Goal: Task Accomplishment & Management: Use online tool/utility

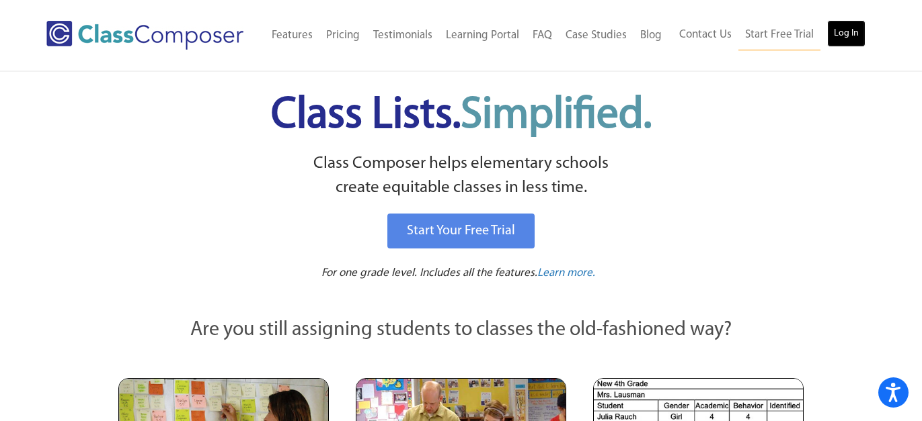
click at [841, 28] on link "Log In" at bounding box center [846, 33] width 38 height 27
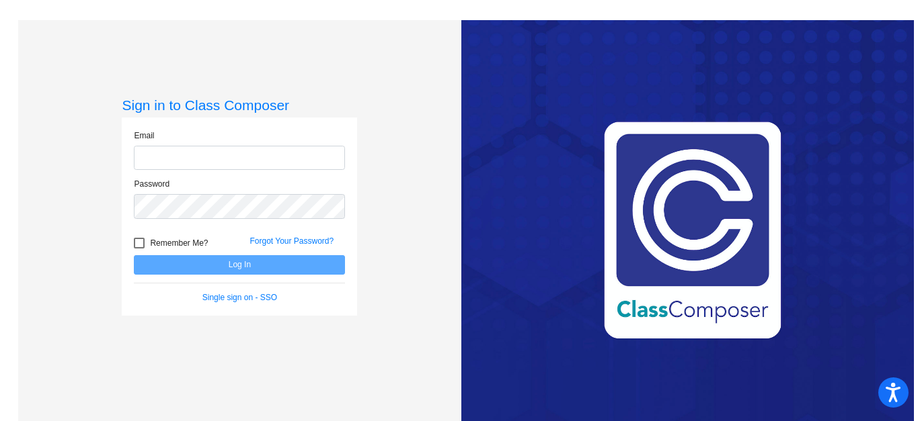
type input "[EMAIL_ADDRESS][DOMAIN_NAME]"
click at [291, 260] on button "Log In" at bounding box center [239, 264] width 211 height 19
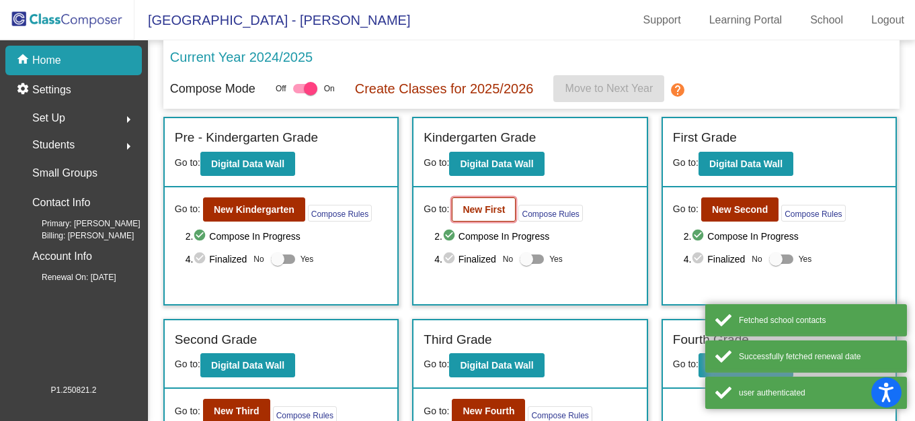
click at [491, 218] on button "New First" at bounding box center [484, 210] width 64 height 24
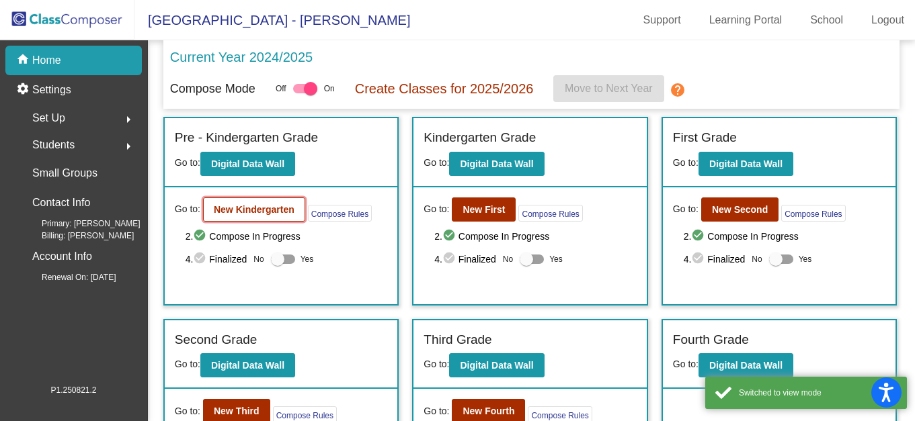
click at [229, 211] on b "New Kindergarten" at bounding box center [254, 209] width 81 height 11
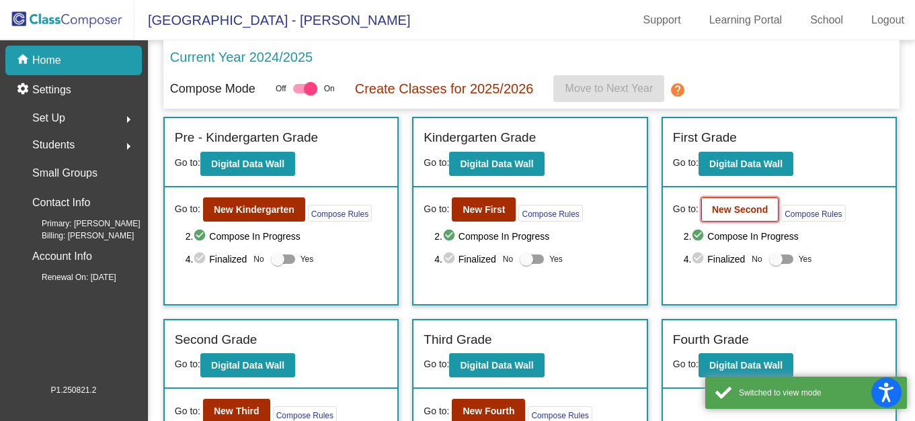
click at [720, 208] on b "New Second" at bounding box center [740, 209] width 56 height 11
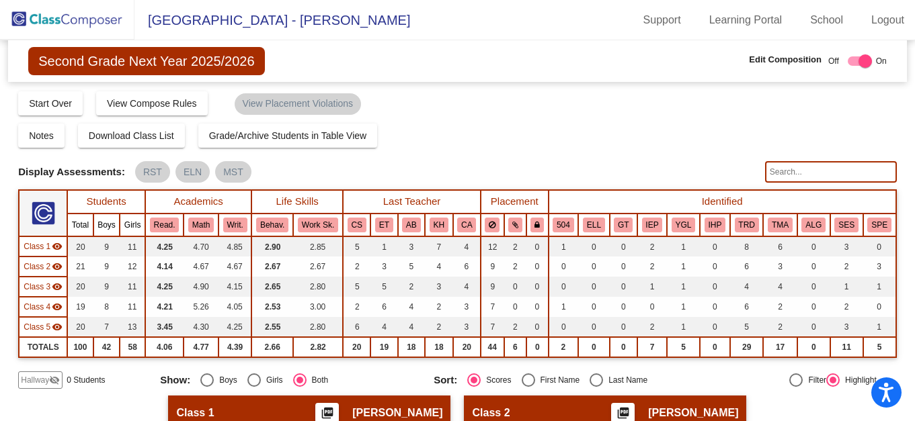
click at [669, 144] on div "Notes Download Class List Import Students Grade/Archive Students in Table View …" at bounding box center [457, 136] width 879 height 24
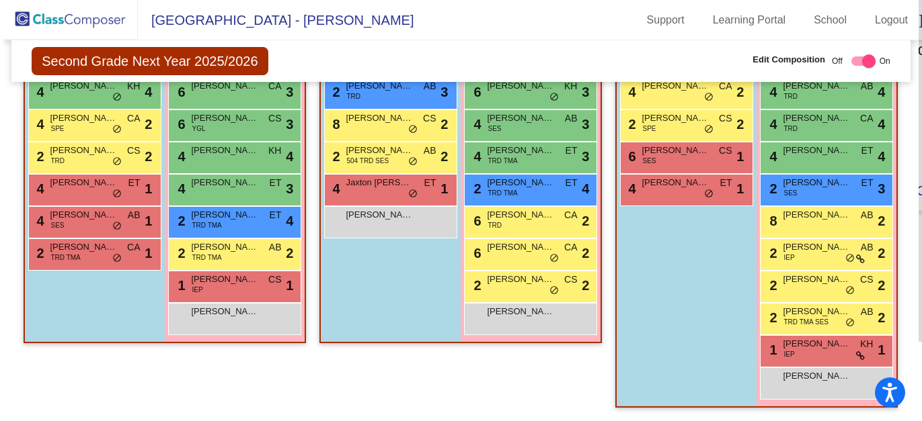
scroll to position [1075, 0]
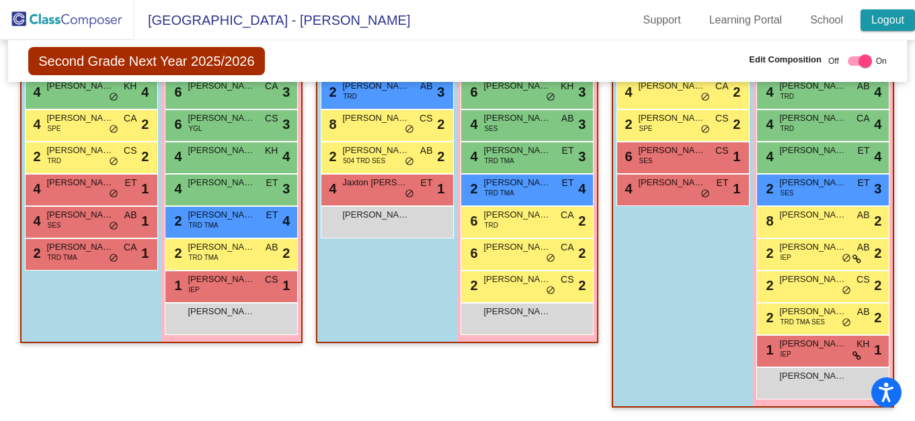
click at [880, 19] on link "Logout" at bounding box center [887, 20] width 54 height 22
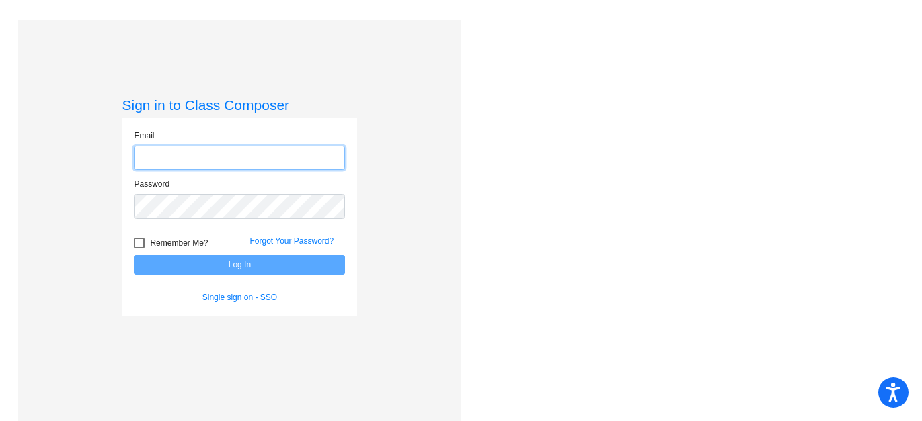
type input "[EMAIL_ADDRESS][DOMAIN_NAME]"
